Goal: Task Accomplishment & Management: Manage account settings

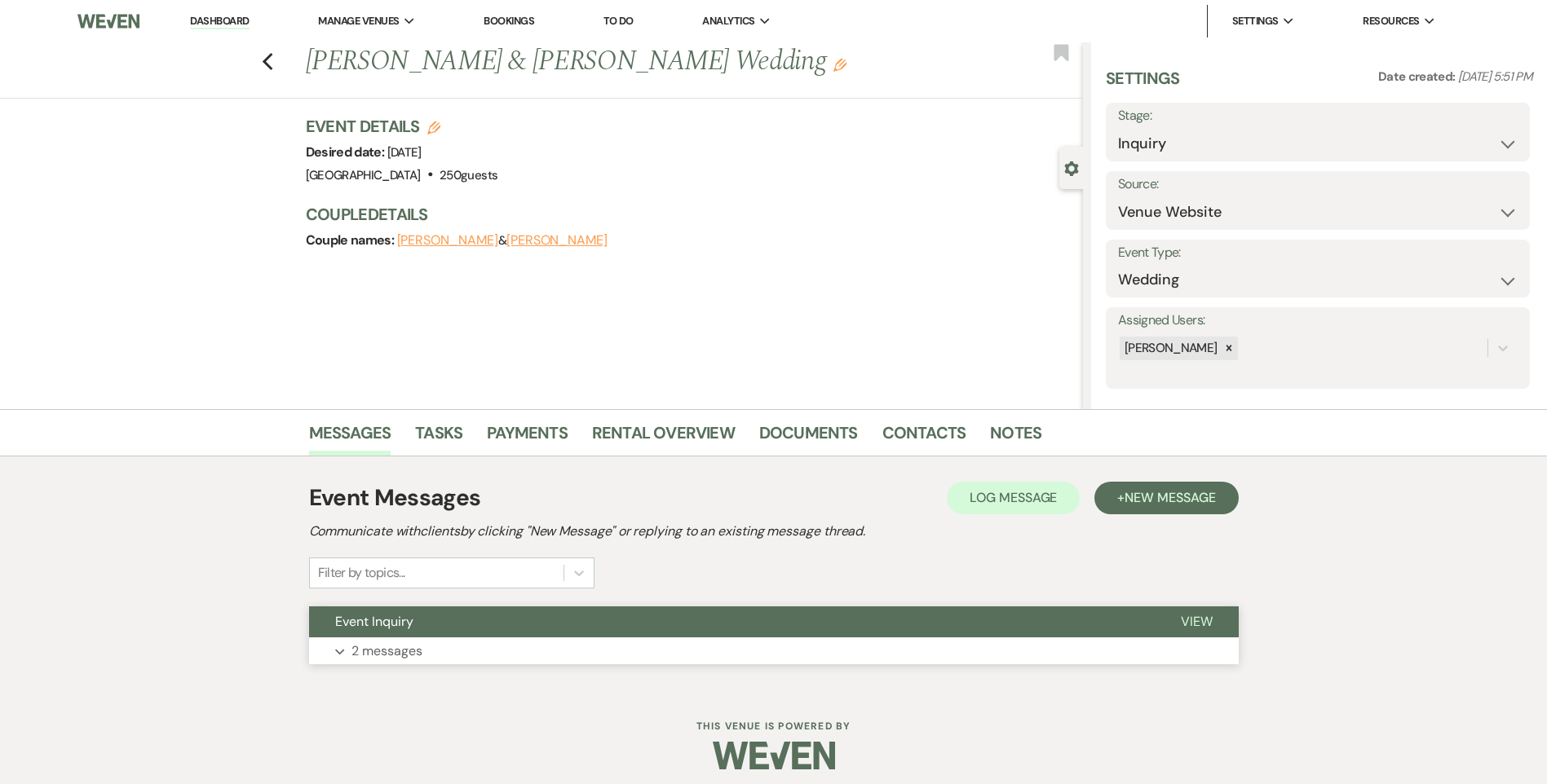
drag, startPoint x: 0, startPoint y: 0, endPoint x: 474, endPoint y: 631, distance: 789.2
click at [474, 631] on button "Event Inquiry" at bounding box center [732, 621] width 846 height 31
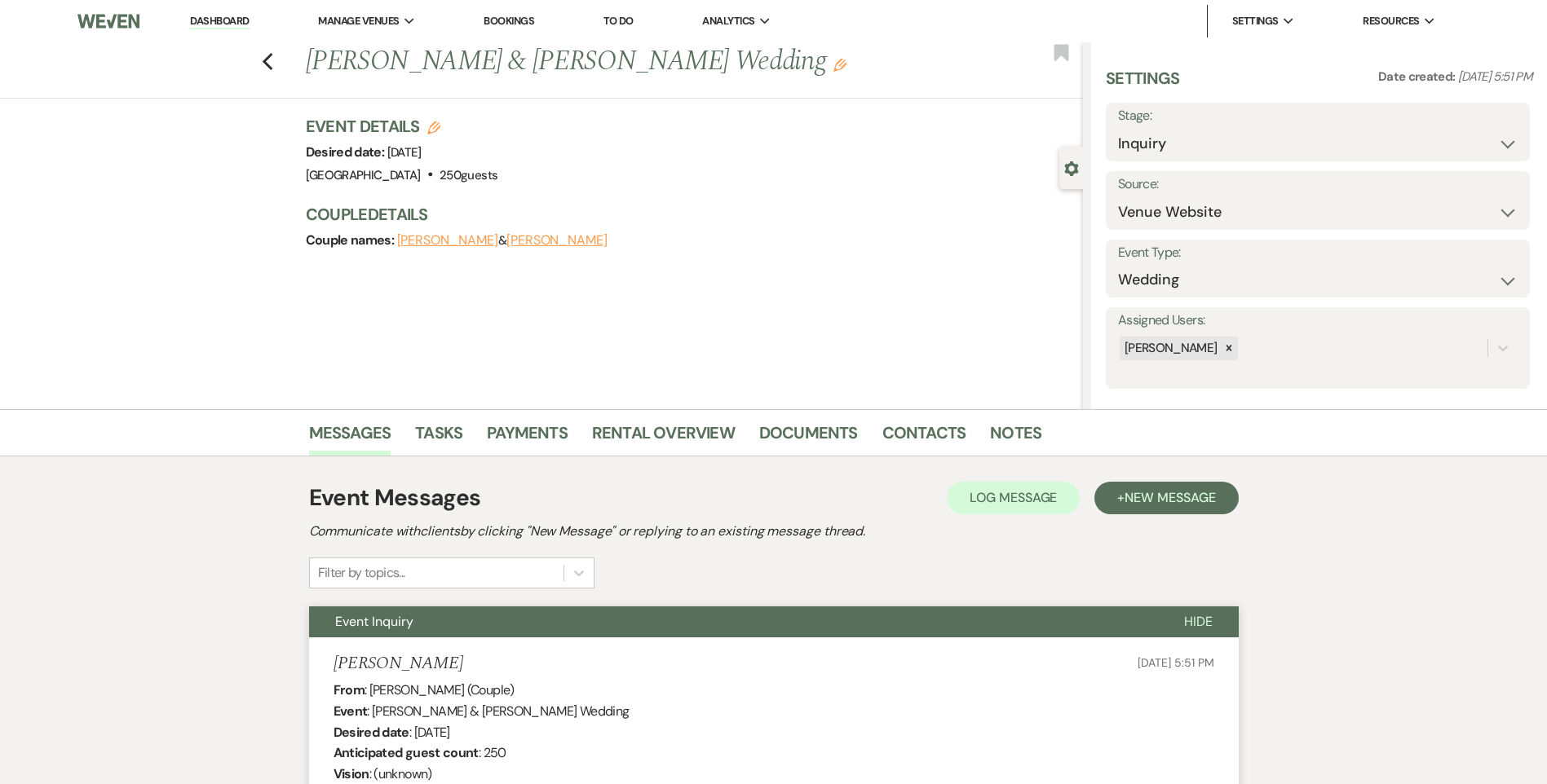
click at [216, 17] on link "Dashboard" at bounding box center [219, 22] width 59 height 16
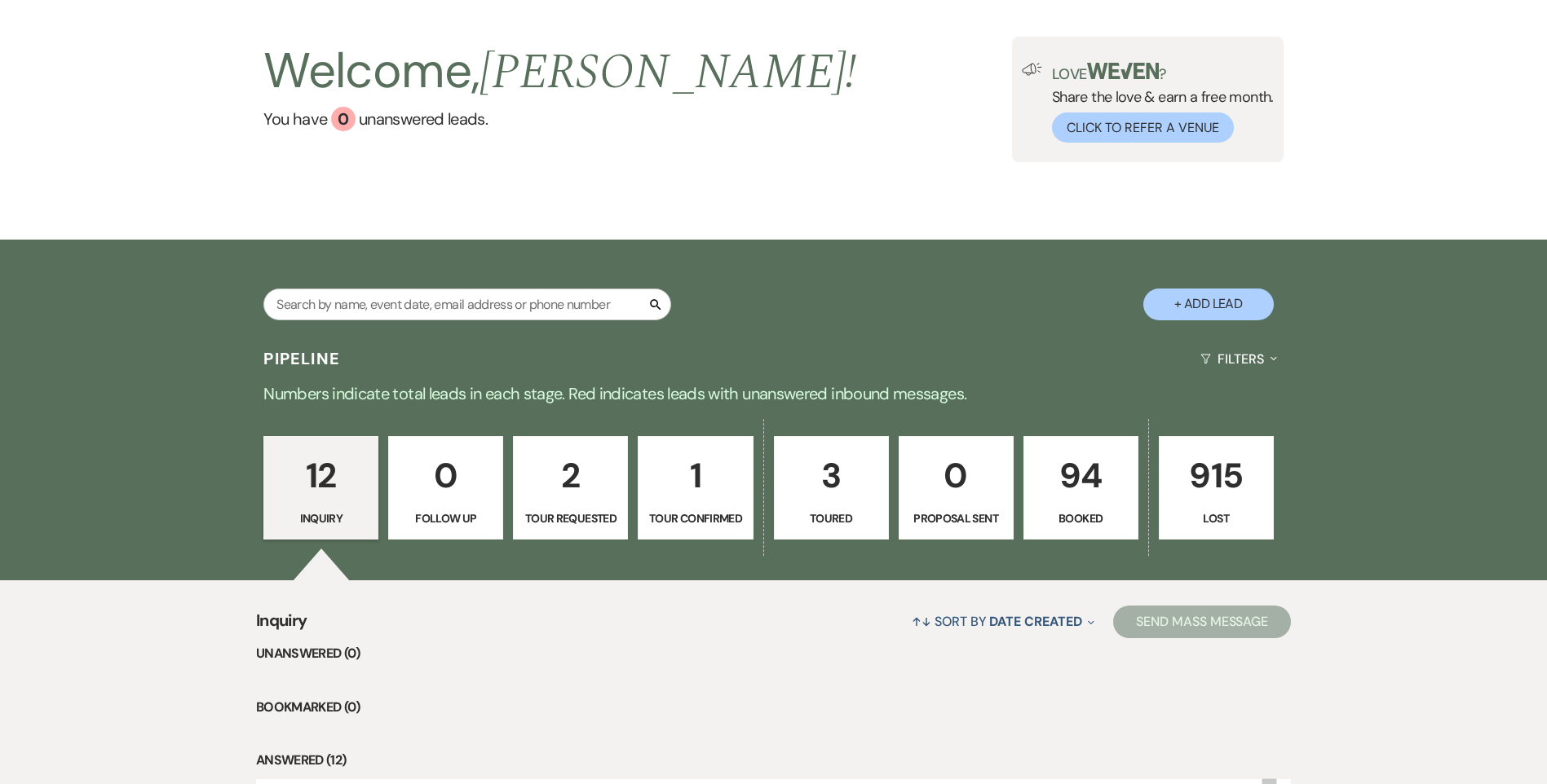
scroll to position [408, 0]
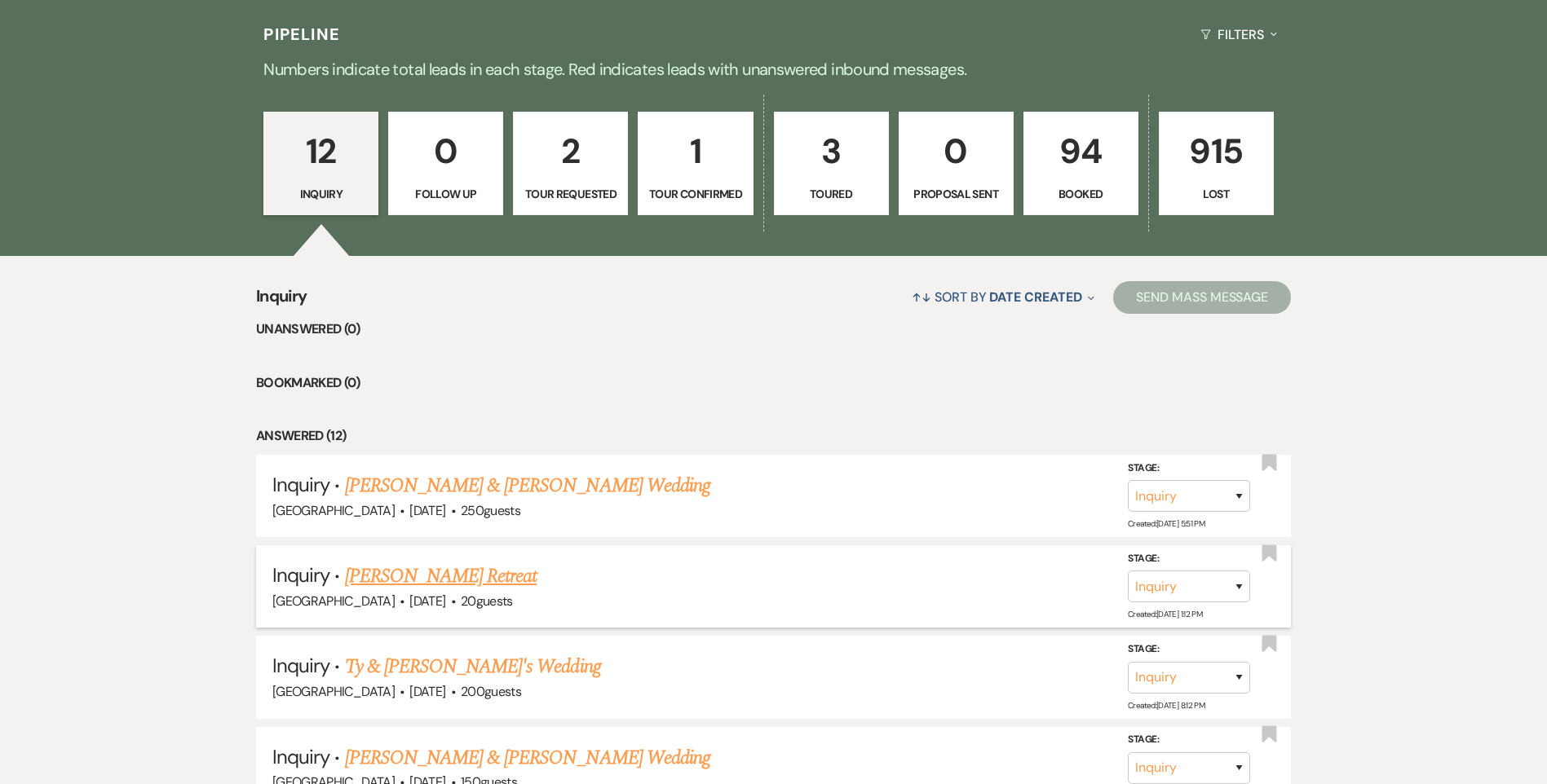
click at [462, 574] on link "[PERSON_NAME] Retreat" at bounding box center [441, 576] width 193 height 29
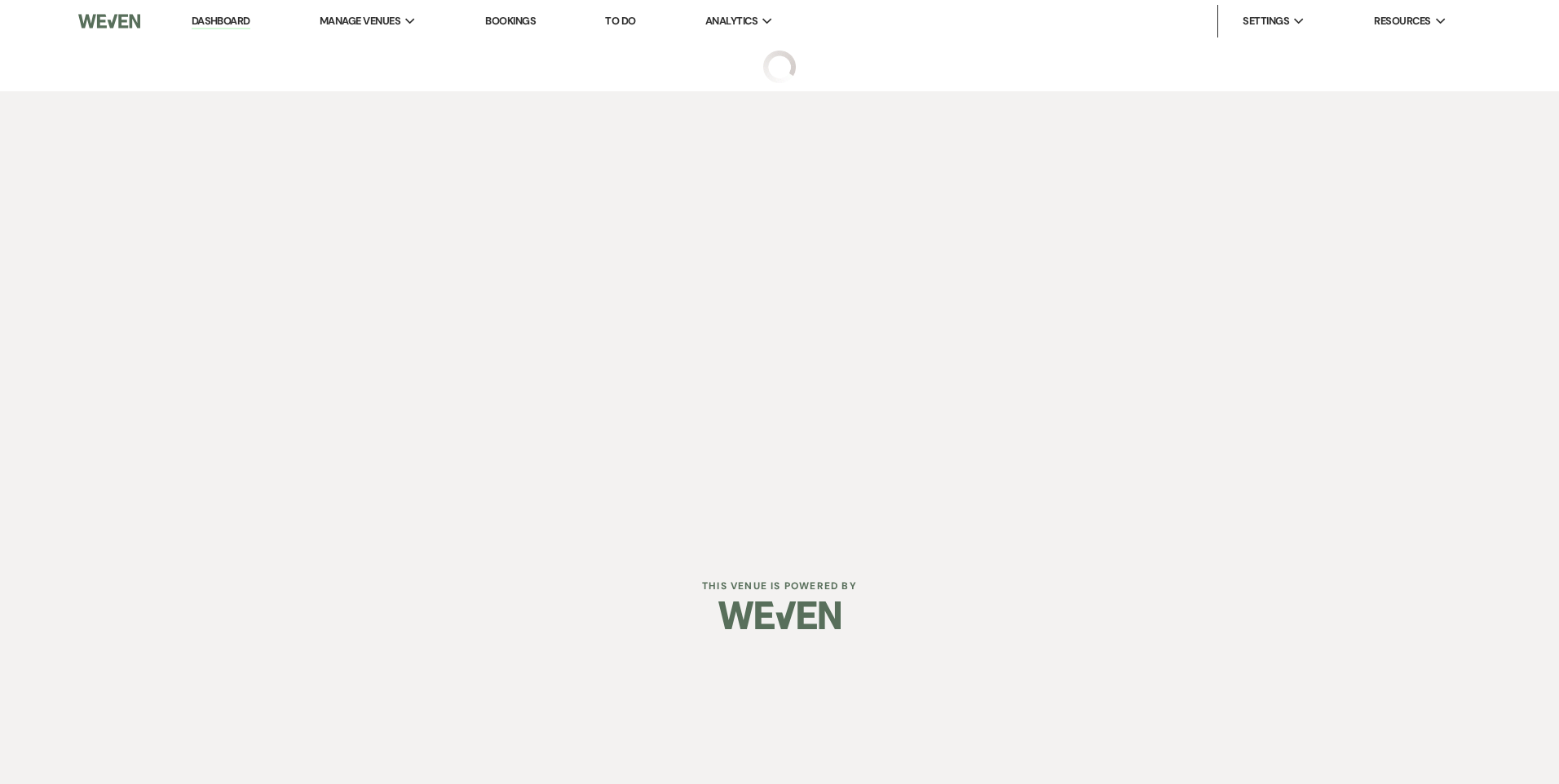
select select "5"
select select "21"
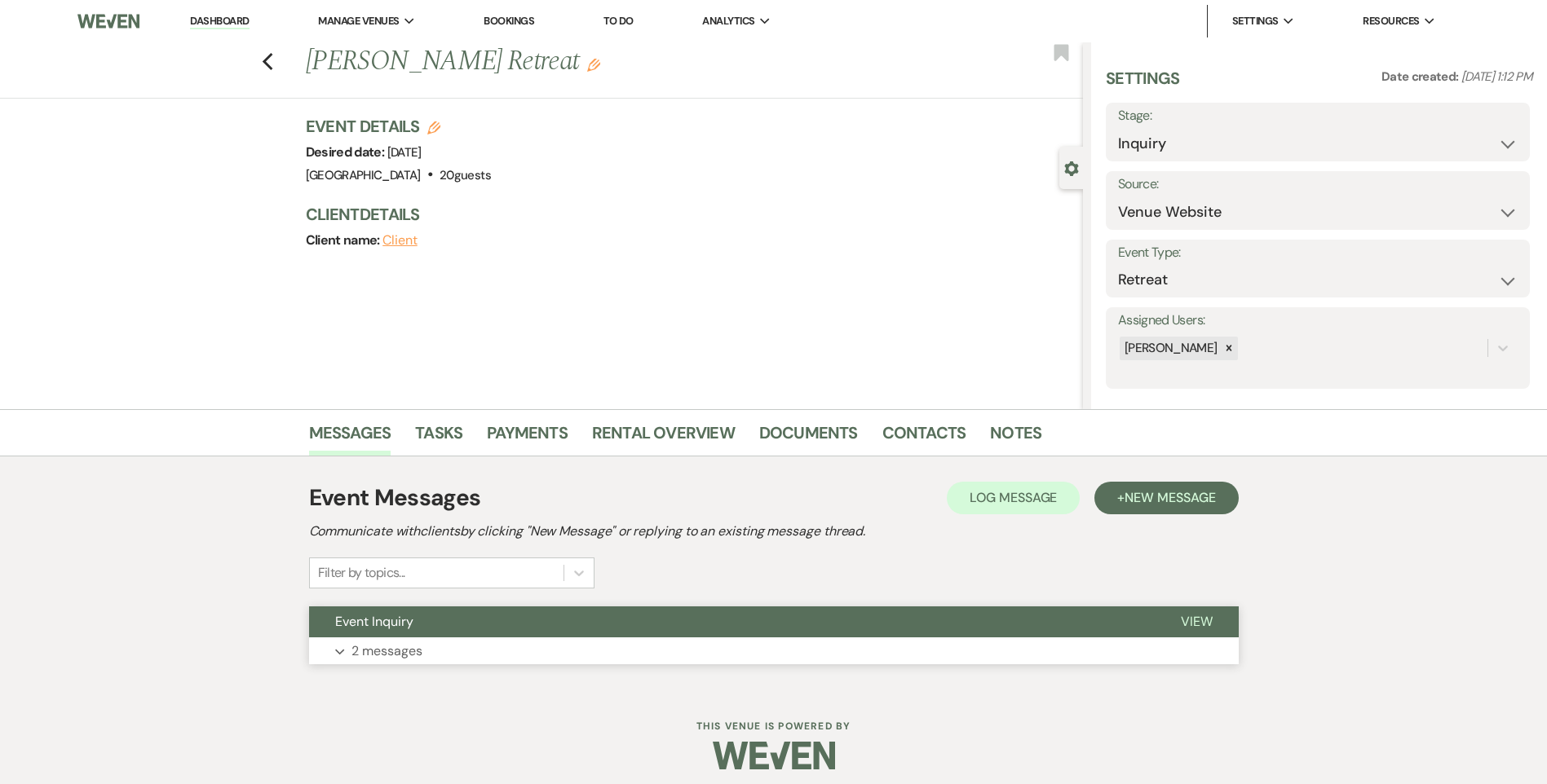
click at [467, 626] on button "Event Inquiry" at bounding box center [732, 621] width 846 height 31
